Goal: Navigation & Orientation: Find specific page/section

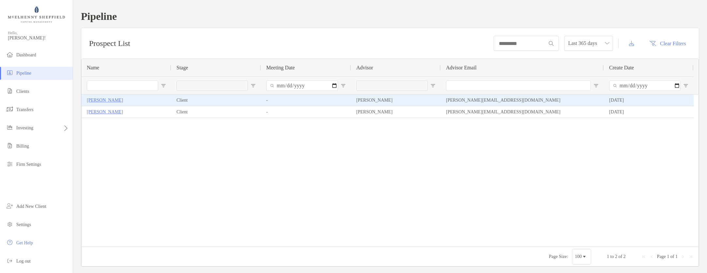
click at [100, 99] on p "Randall Herzog" at bounding box center [105, 100] width 36 height 8
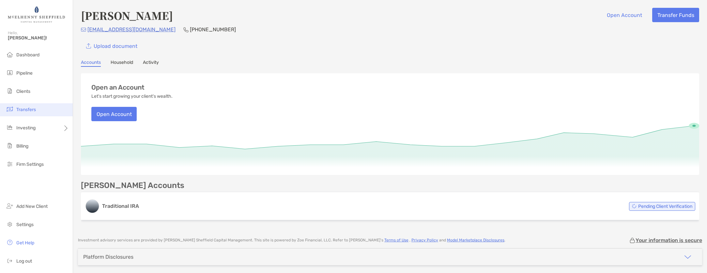
click at [25, 111] on span "Transfers" at bounding box center [26, 110] width 20 height 6
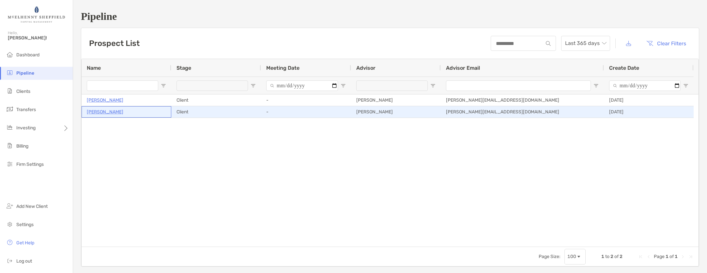
click at [104, 113] on p "[PERSON_NAME]" at bounding box center [105, 112] width 37 height 8
